Goal: Task Accomplishment & Management: Manage account settings

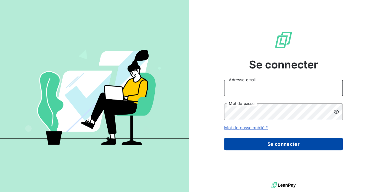
type input "[EMAIL_ADDRESS][DOMAIN_NAME]"
click at [289, 142] on button "Se connecter" at bounding box center [283, 144] width 118 height 12
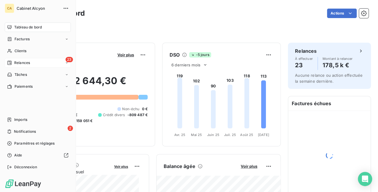
click at [39, 67] on div "23 Relances" at bounding box center [38, 62] width 66 height 9
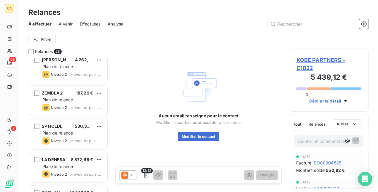
scroll to position [451, 0]
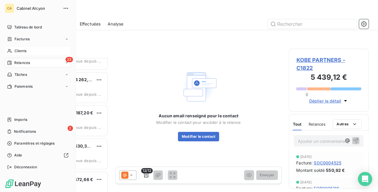
click at [27, 50] on div "Clients" at bounding box center [38, 50] width 66 height 9
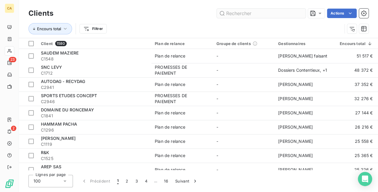
click at [234, 11] on input "text" at bounding box center [261, 13] width 89 height 9
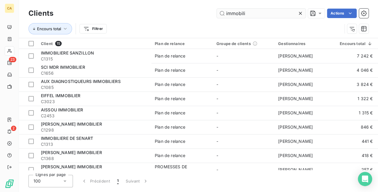
click at [249, 12] on input "immobili" at bounding box center [261, 13] width 89 height 9
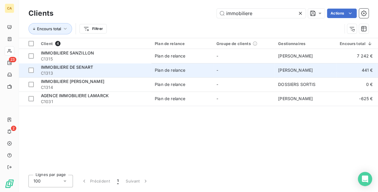
type input "immobiliere"
click at [81, 65] on span "IMMOBILIERE DE SENART" at bounding box center [67, 67] width 52 height 5
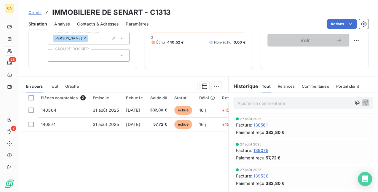
scroll to position [91, 0]
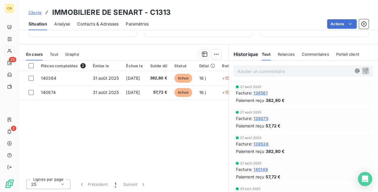
click at [109, 102] on div "Pièces comptables 2 Émise le Échue le Solde dû Statut Délai Retard 140364 [DATE…" at bounding box center [123, 117] width 209 height 114
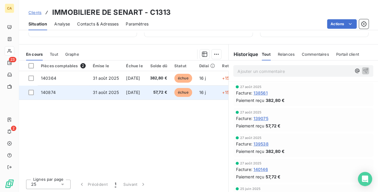
scroll to position [20, 0]
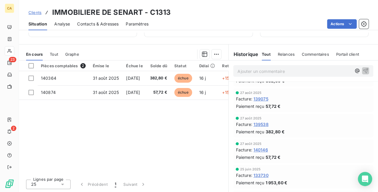
click at [57, 52] on span "Tout" at bounding box center [54, 54] width 8 height 5
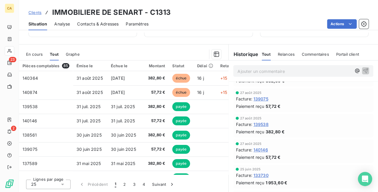
scroll to position [72, 0]
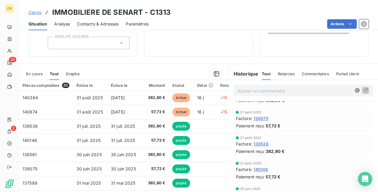
drag, startPoint x: 284, startPoint y: 151, endPoint x: 283, endPoint y: 136, distance: 14.8
click at [284, 151] on div "Paiement reçu 382,80 €" at bounding box center [303, 151] width 135 height 6
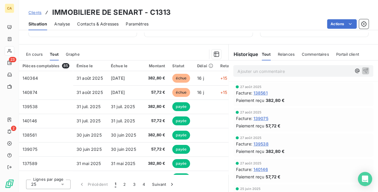
scroll to position [0, 0]
